Goal: Check status: Check status

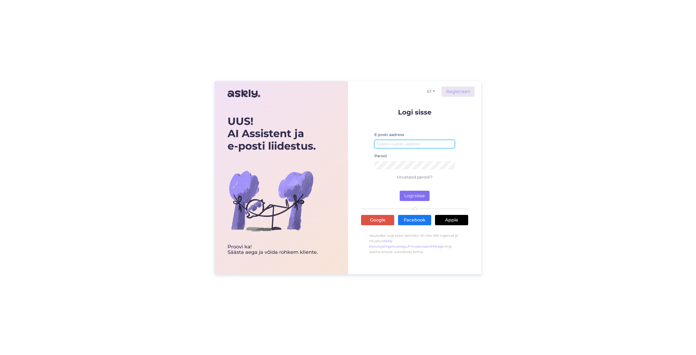
type input "[PERSON_NAME][EMAIL_ADDRESS][DOMAIN_NAME]"
click at [413, 194] on button "Logi sisse" at bounding box center [415, 196] width 30 height 10
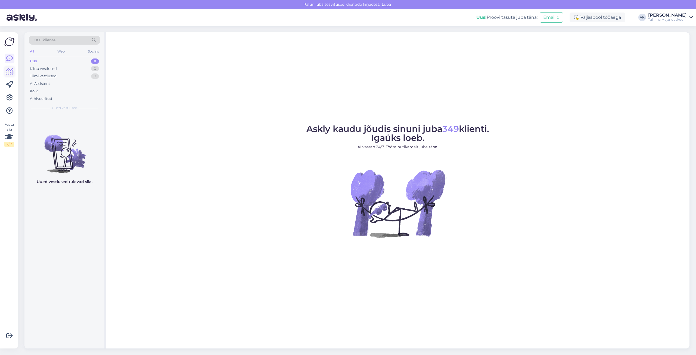
click at [11, 67] on link at bounding box center [10, 72] width 10 height 10
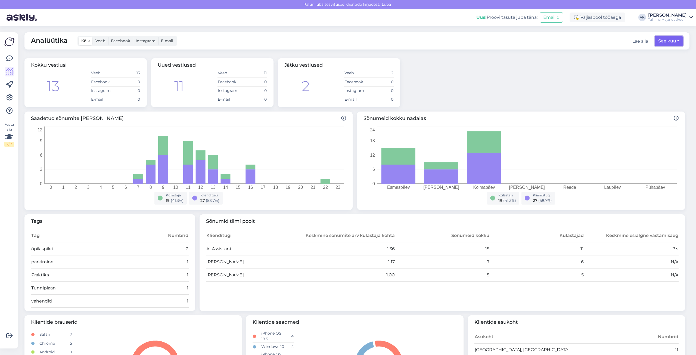
click at [660, 38] on button "See kuu" at bounding box center [669, 41] width 28 height 10
select select "8"
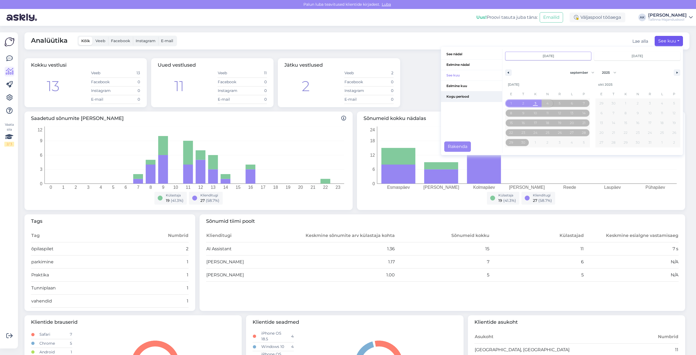
click at [464, 95] on span "Kogu periood" at bounding box center [471, 96] width 61 height 10
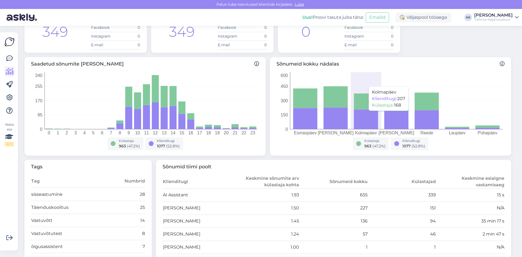
scroll to position [82, 0]
